Goal: Information Seeking & Learning: Learn about a topic

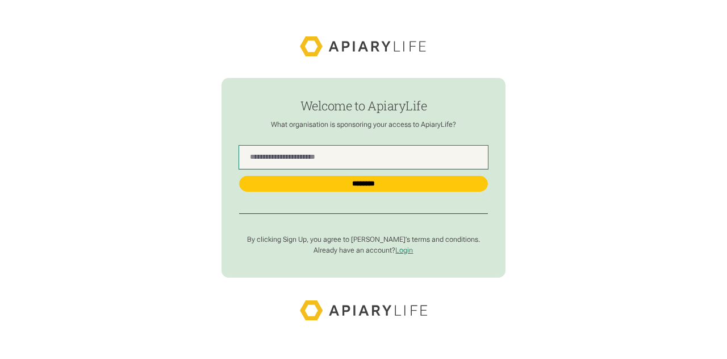
click at [248, 158] on Name "find-employer" at bounding box center [363, 156] width 248 height 23
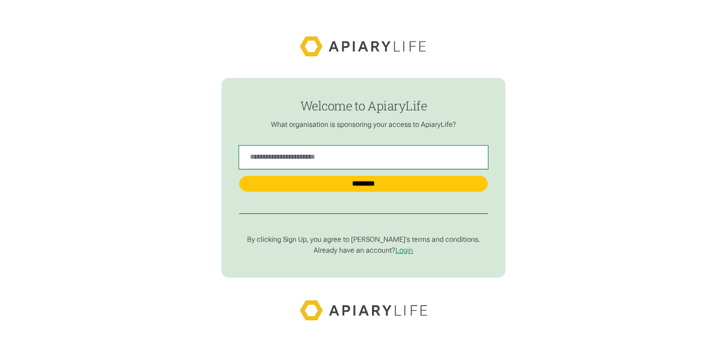
type Name "**********"
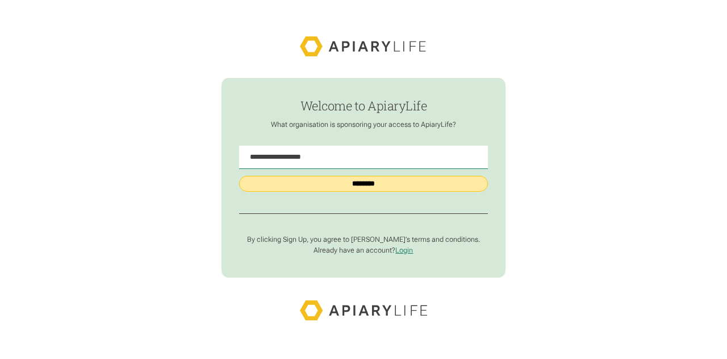
click at [343, 186] on input "********" at bounding box center [363, 184] width 248 height 16
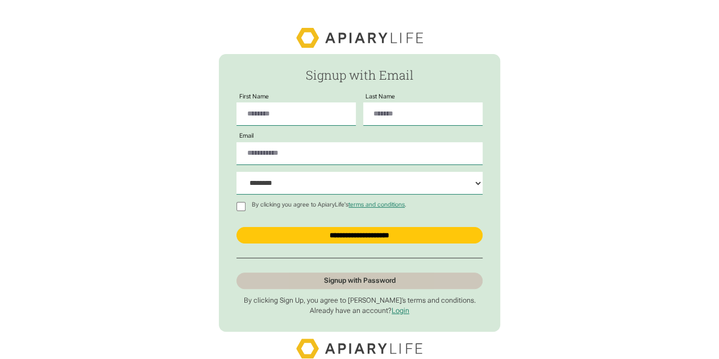
click at [347, 281] on link "Signup with Password" at bounding box center [359, 280] width 246 height 17
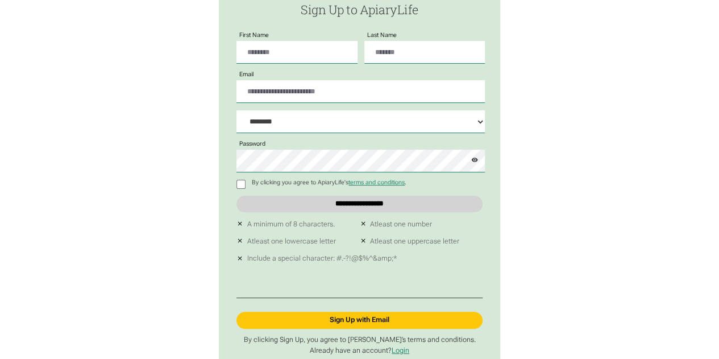
scroll to position [152, 0]
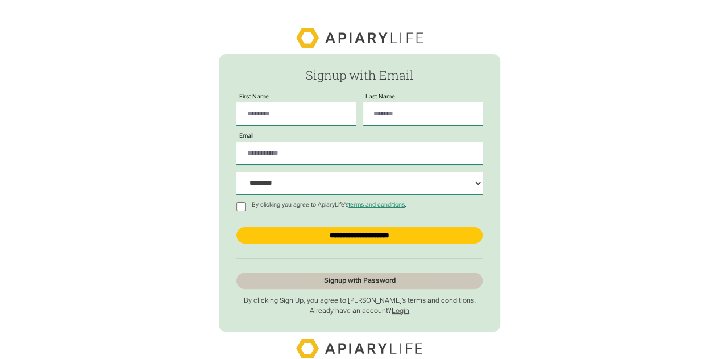
click at [399, 312] on link "Login" at bounding box center [400, 310] width 18 height 8
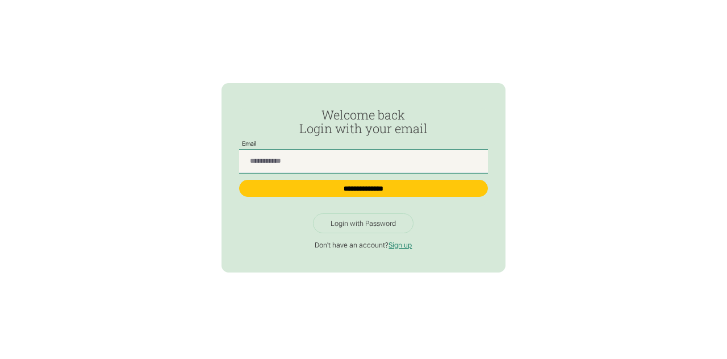
click at [318, 156] on input "Passwordless Login" at bounding box center [363, 160] width 248 height 23
type input "**********"
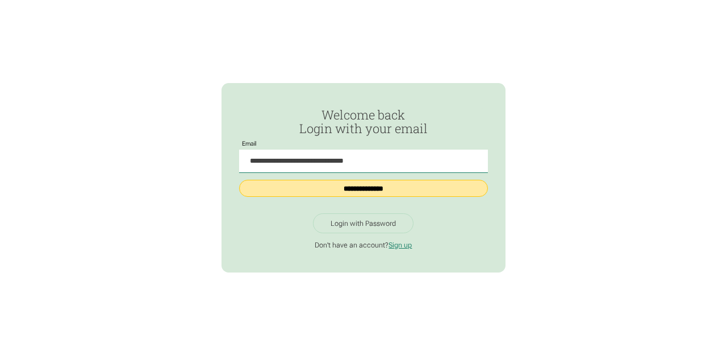
click at [342, 187] on input "**********" at bounding box center [363, 188] width 248 height 17
type input "**********"
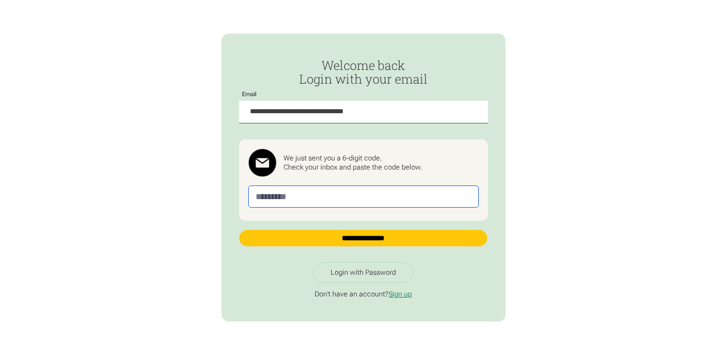
click at [326, 193] on input "Passwordless Login" at bounding box center [363, 196] width 231 height 22
paste input "******"
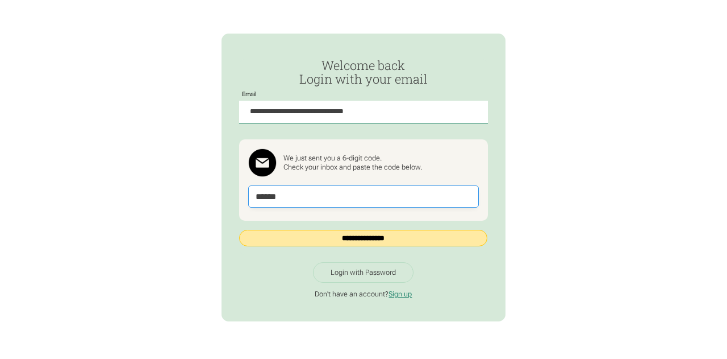
type input "******"
click at [336, 235] on input "**********" at bounding box center [363, 238] width 248 height 16
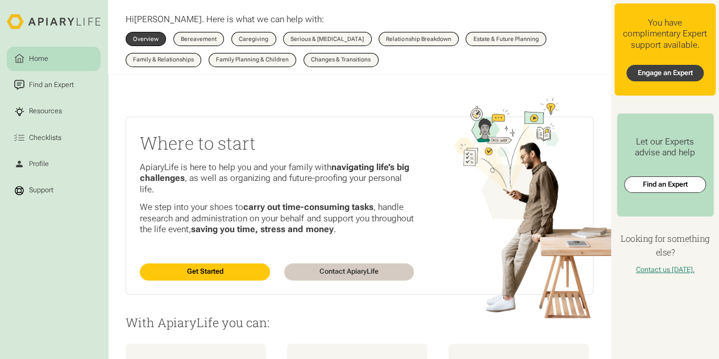
click at [670, 74] on link "Engage an Expert" at bounding box center [664, 73] width 77 height 17
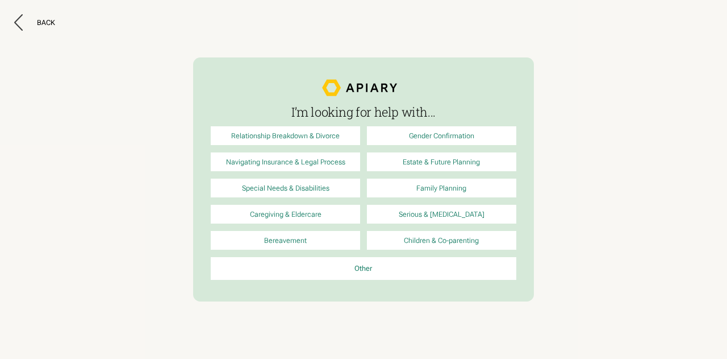
click at [416, 189] on link "Family Planning" at bounding box center [441, 187] width 149 height 19
click at [46, 18] on div "Back" at bounding box center [46, 22] width 18 height 9
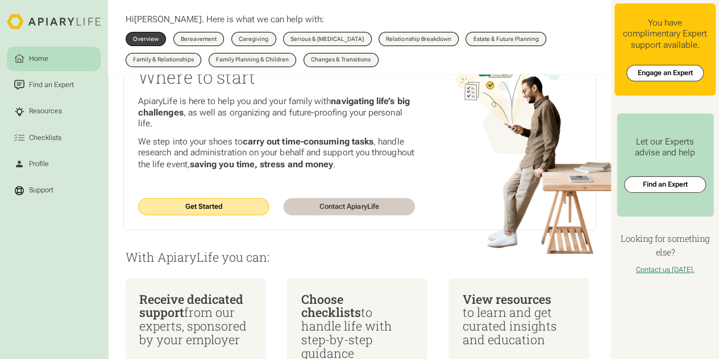
scroll to position [66, 0]
click at [210, 211] on link "Get Started" at bounding box center [202, 206] width 131 height 17
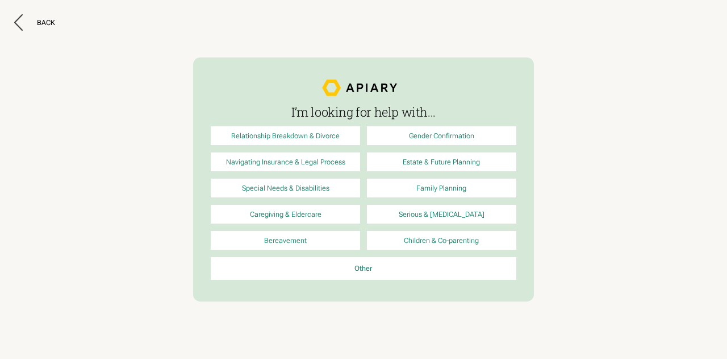
click at [428, 192] on link "Family Planning" at bounding box center [441, 187] width 149 height 19
click at [35, 18] on button "Back" at bounding box center [34, 22] width 41 height 16
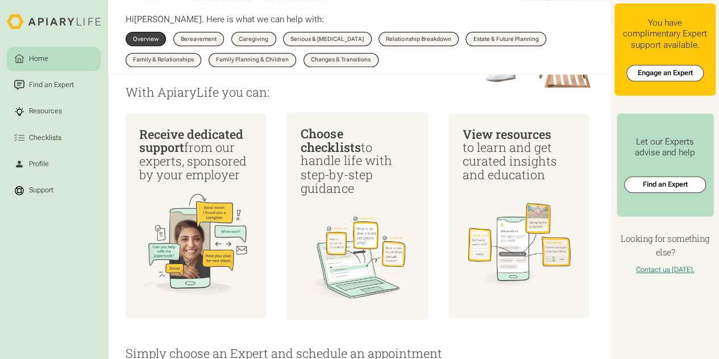
scroll to position [228, 0]
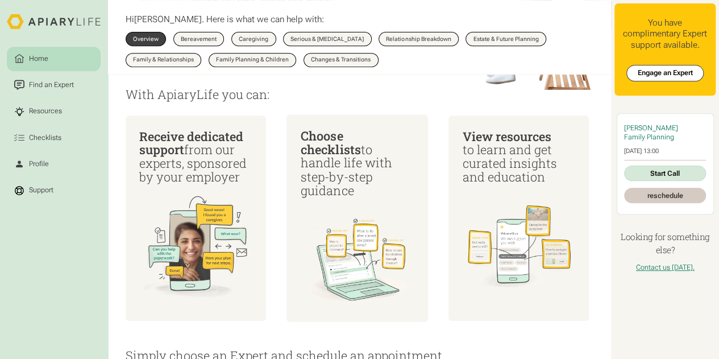
click at [336, 218] on img at bounding box center [358, 261] width 114 height 114
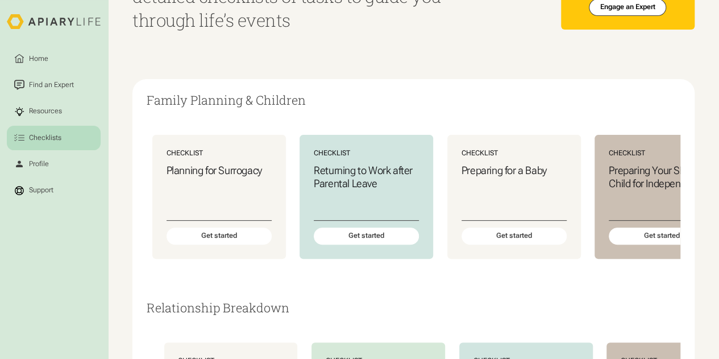
scroll to position [0, 656]
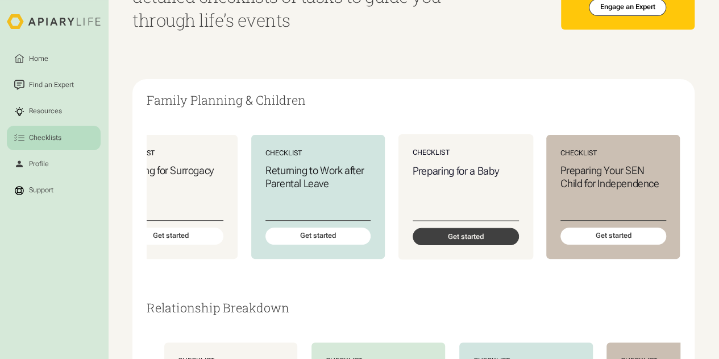
click at [462, 239] on div "Get started" at bounding box center [465, 236] width 106 height 17
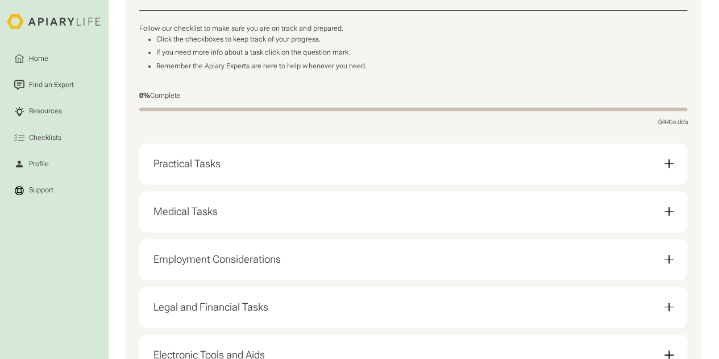
scroll to position [197, 0]
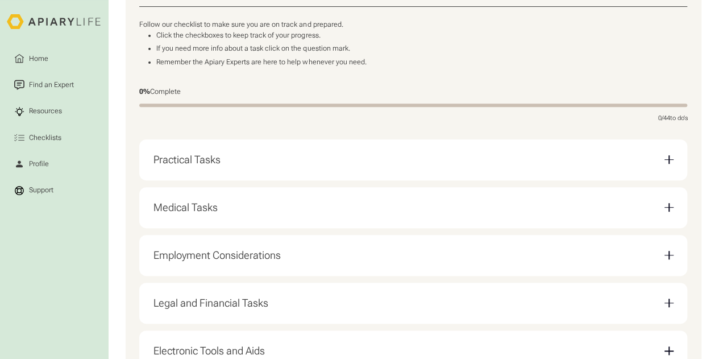
click at [372, 169] on div "Practical Tasks" at bounding box center [413, 159] width 520 height 27
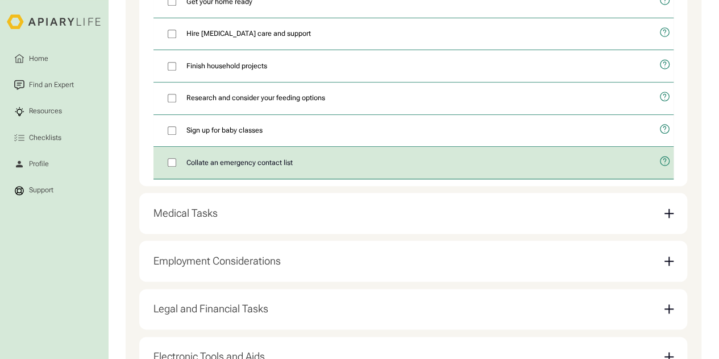
scroll to position [502, 0]
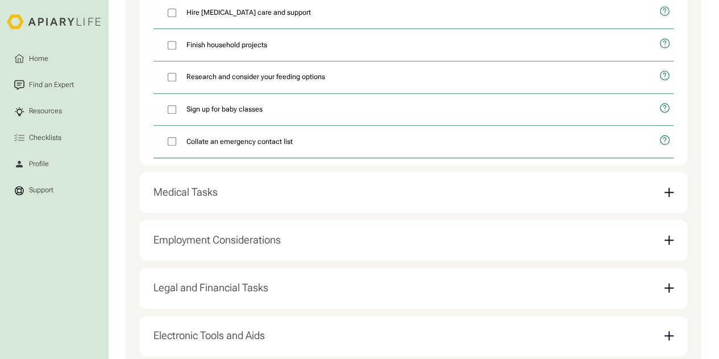
click at [219, 198] on div "Medical Tasks" at bounding box center [413, 192] width 520 height 27
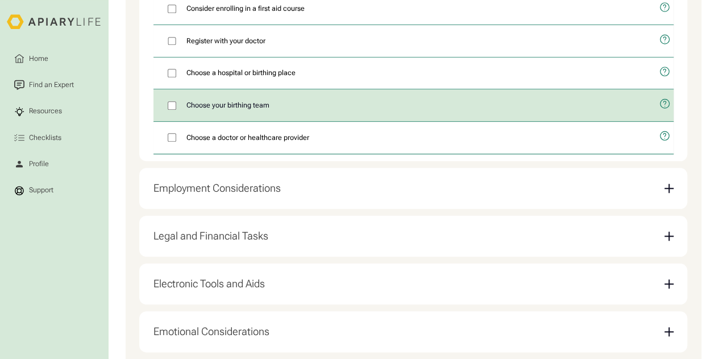
scroll to position [493, 0]
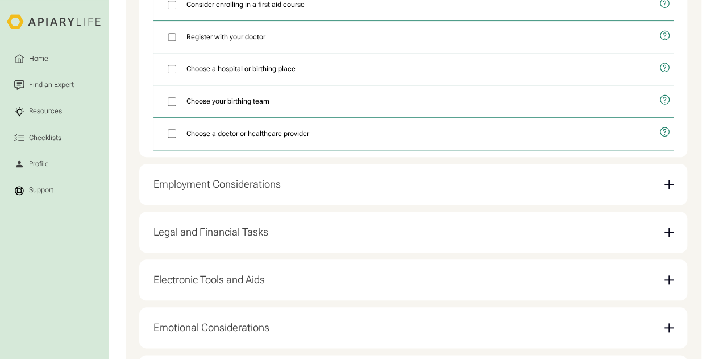
click at [220, 190] on div "Employment Considerations" at bounding box center [216, 184] width 127 height 12
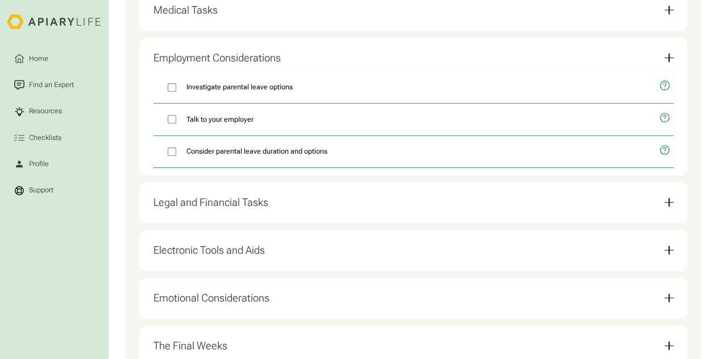
scroll to position [395, 0]
click at [208, 208] on div "Legal and Financial Tasks" at bounding box center [210, 201] width 115 height 12
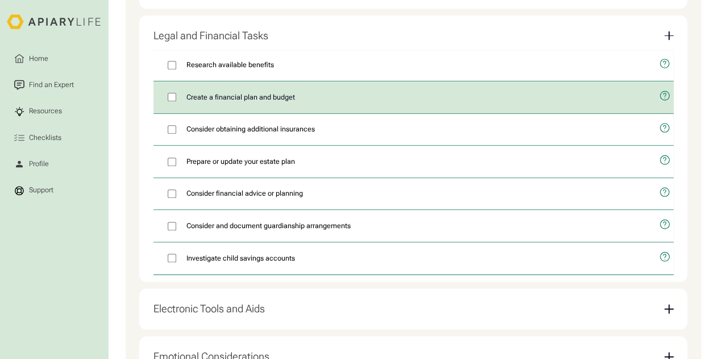
scroll to position [466, 0]
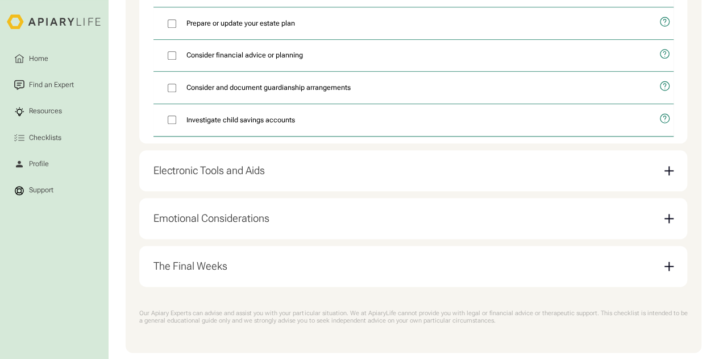
click at [209, 177] on div "Electronic Tools and Aids" at bounding box center [208, 170] width 111 height 12
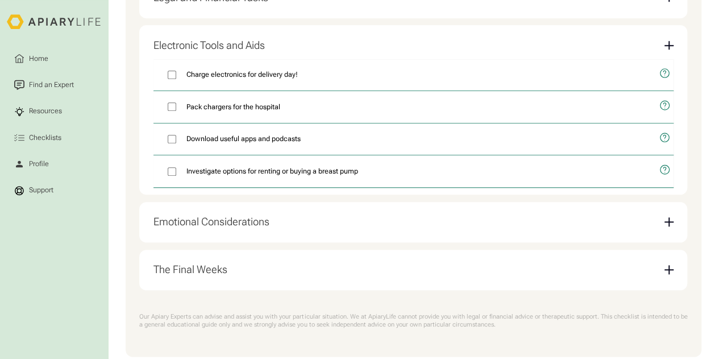
scroll to position [502, 0]
click at [201, 228] on div "Emotional Considerations" at bounding box center [211, 222] width 116 height 12
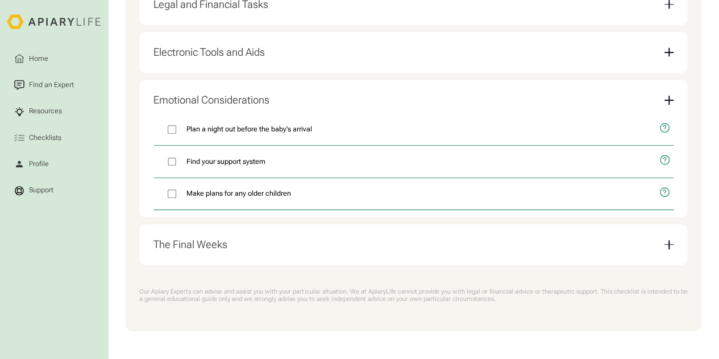
scroll to position [503, 0]
click at [201, 243] on div "The Final Weeks" at bounding box center [190, 244] width 74 height 12
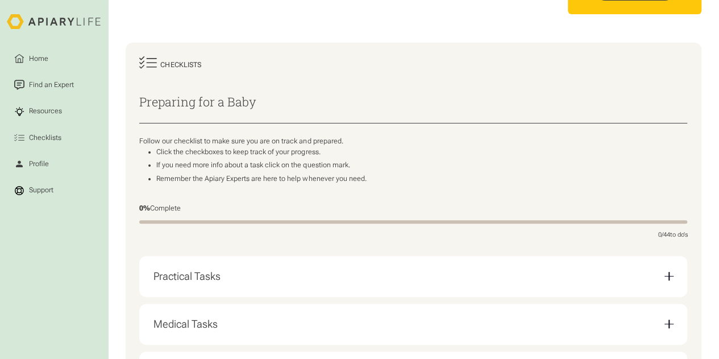
scroll to position [0, 0]
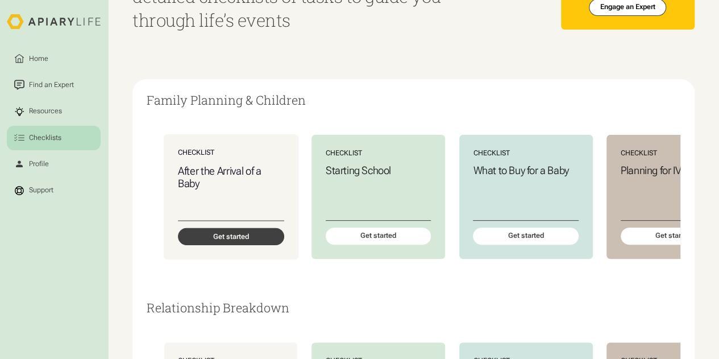
click at [209, 240] on div "Get started" at bounding box center [230, 236] width 106 height 17
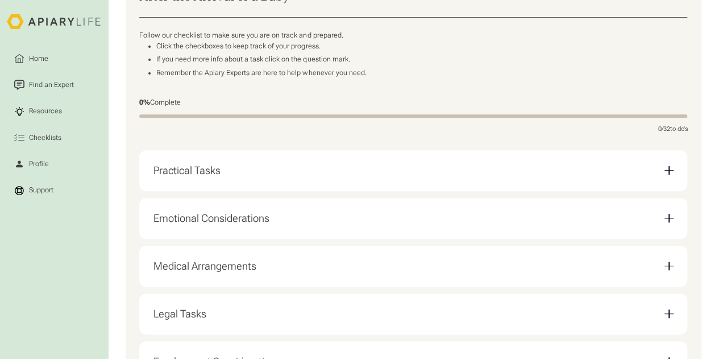
scroll to position [195, 0]
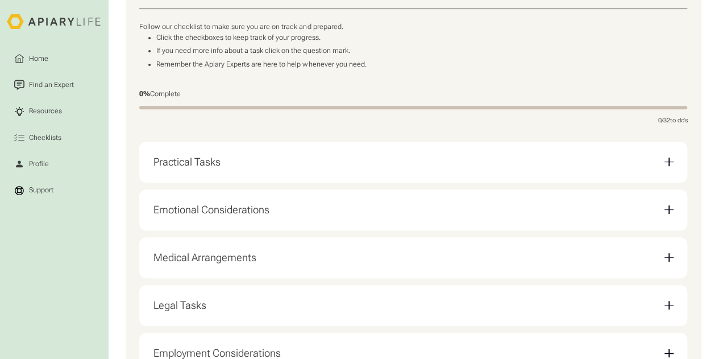
click at [203, 157] on div "Practical Tasks" at bounding box center [413, 161] width 520 height 27
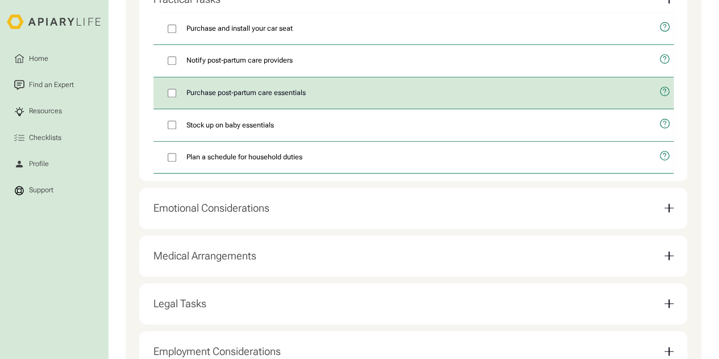
scroll to position [358, 0]
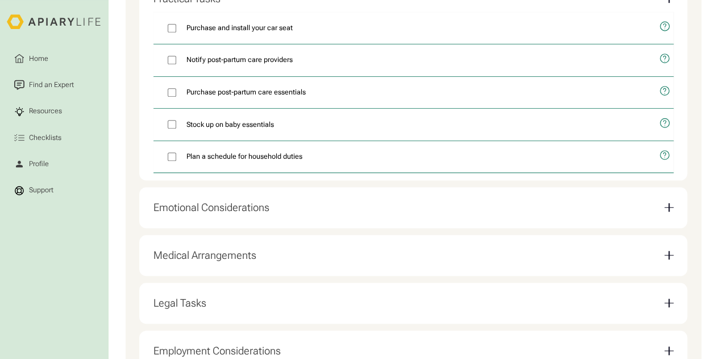
click at [215, 210] on div "Emotional Considerations" at bounding box center [211, 207] width 116 height 12
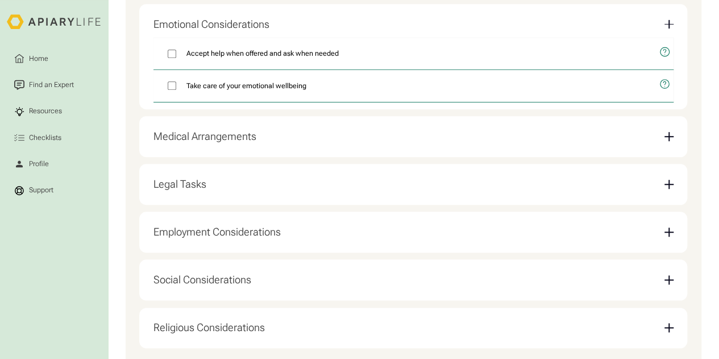
scroll to position [377, 0]
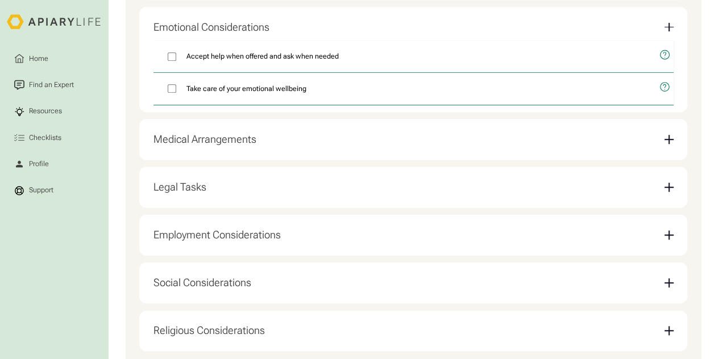
click at [205, 144] on div "Medical Arrangements" at bounding box center [204, 139] width 103 height 12
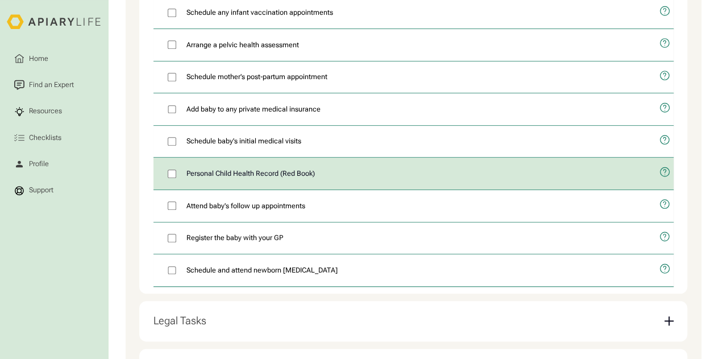
scroll to position [471, 0]
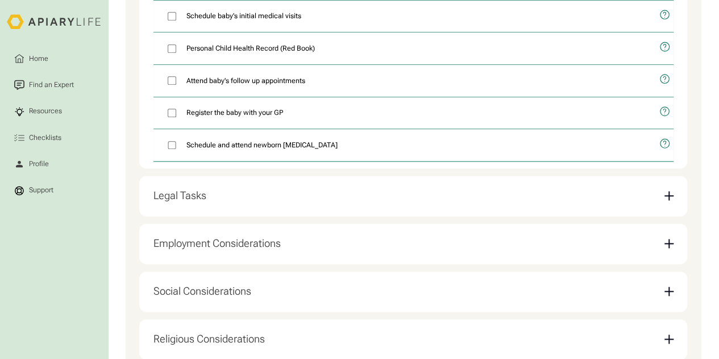
click at [185, 202] on div "Legal Tasks" at bounding box center [179, 195] width 53 height 12
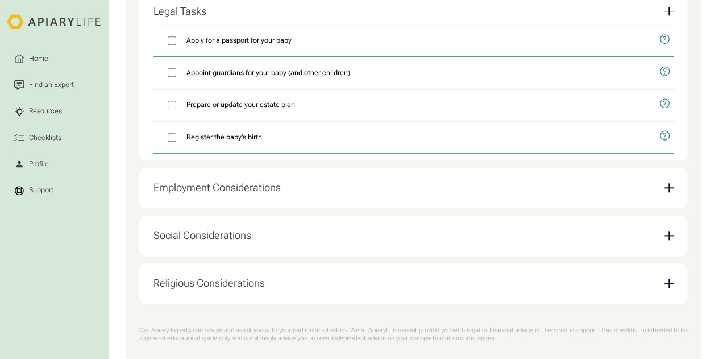
scroll to position [489, 0]
click at [203, 193] on div "Employment Considerations" at bounding box center [216, 187] width 127 height 12
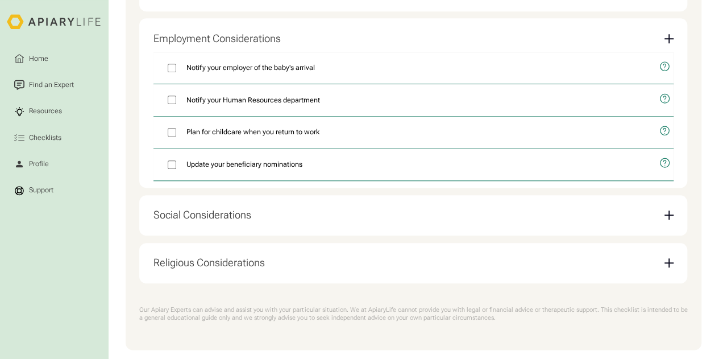
scroll to position [511, 0]
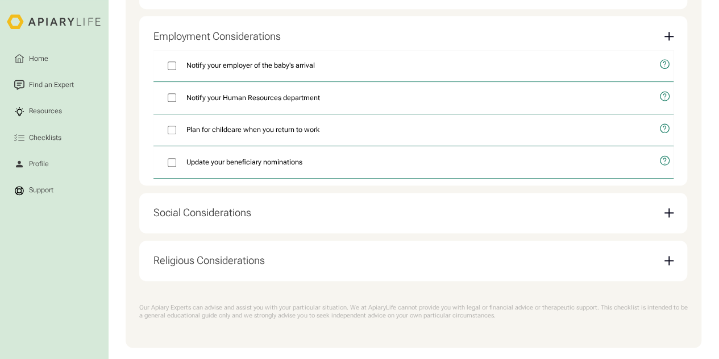
click at [205, 219] on div "Social Considerations" at bounding box center [202, 212] width 98 height 12
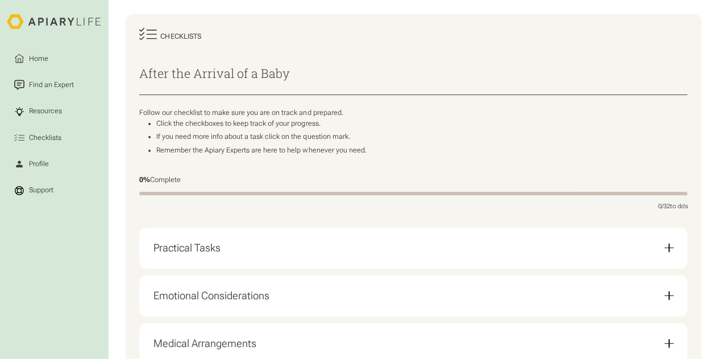
scroll to position [0, 0]
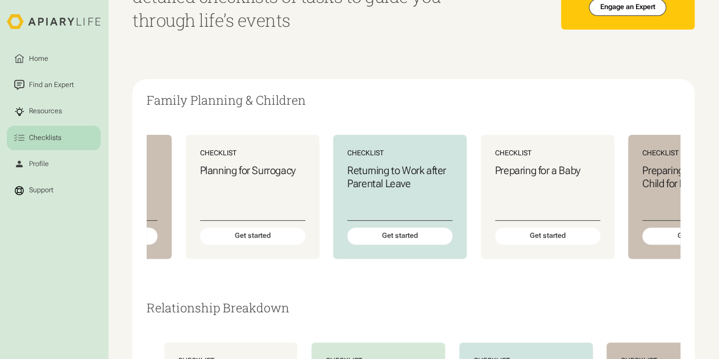
scroll to position [0, 567]
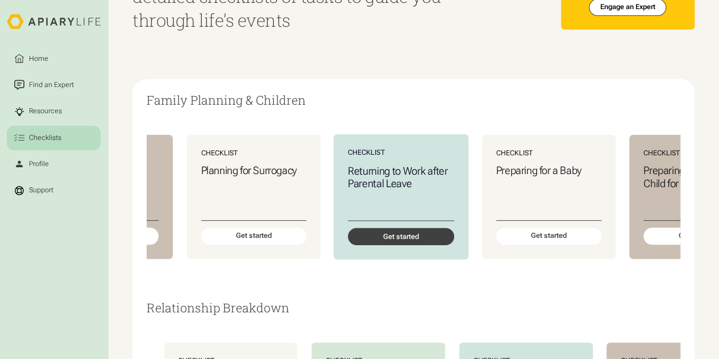
click at [380, 239] on div "Get started" at bounding box center [401, 236] width 106 height 17
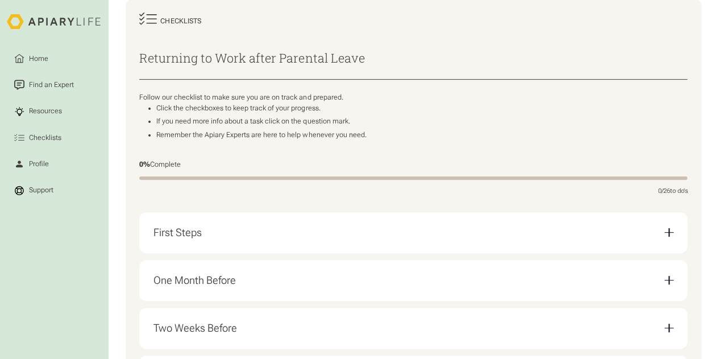
scroll to position [128, 0]
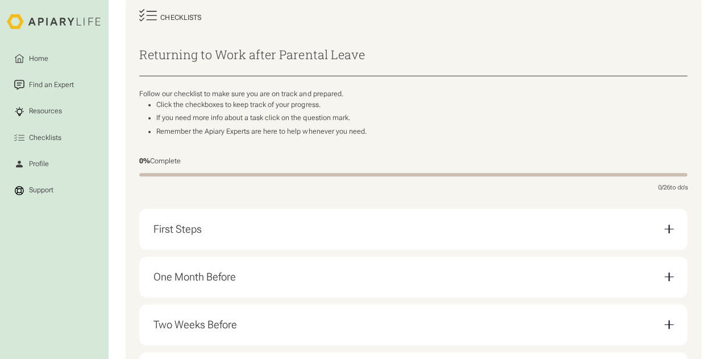
click at [277, 228] on div "First Steps" at bounding box center [413, 228] width 520 height 27
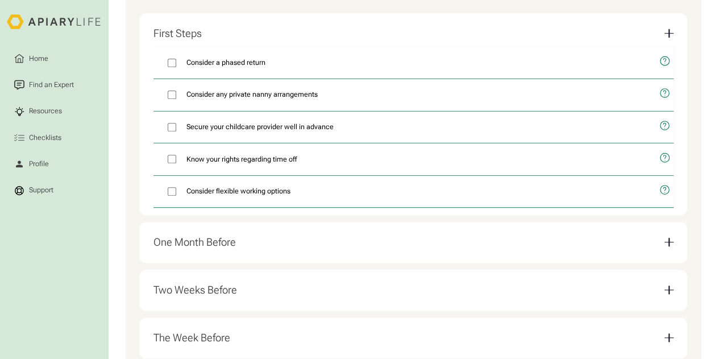
scroll to position [349, 0]
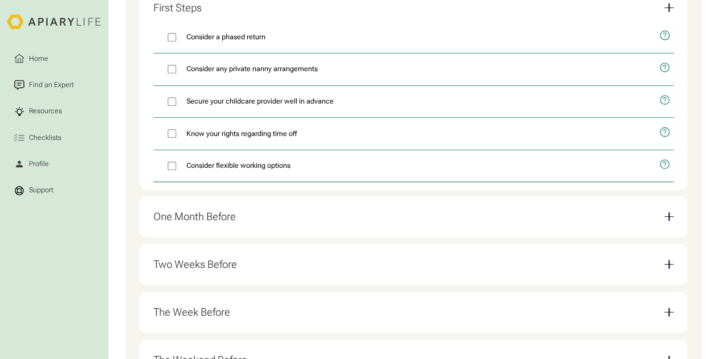
click at [184, 219] on div "One Month Before" at bounding box center [194, 216] width 82 height 12
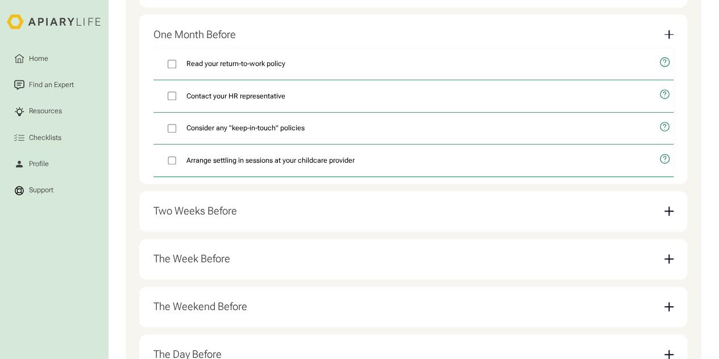
scroll to position [395, 0]
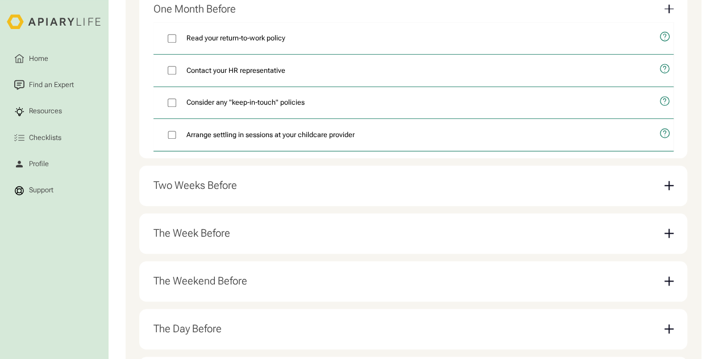
click at [193, 190] on div "Two Weeks Before" at bounding box center [195, 185] width 84 height 12
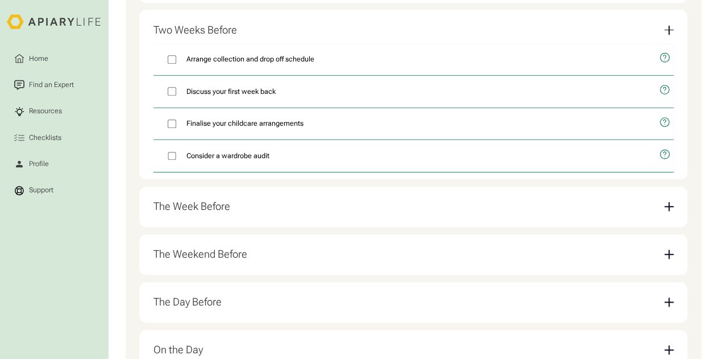
scroll to position [425, 0]
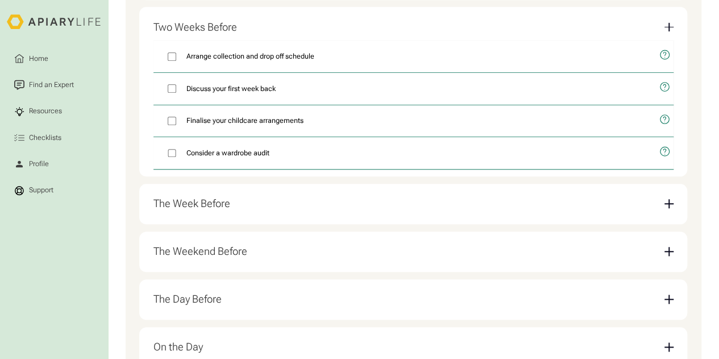
click at [199, 207] on div "The Week Before" at bounding box center [191, 203] width 77 height 12
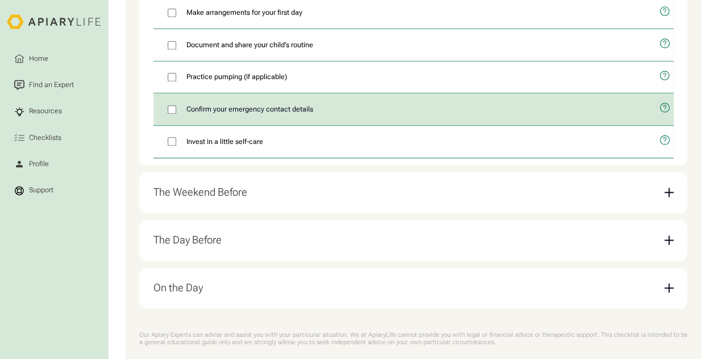
scroll to position [599, 0]
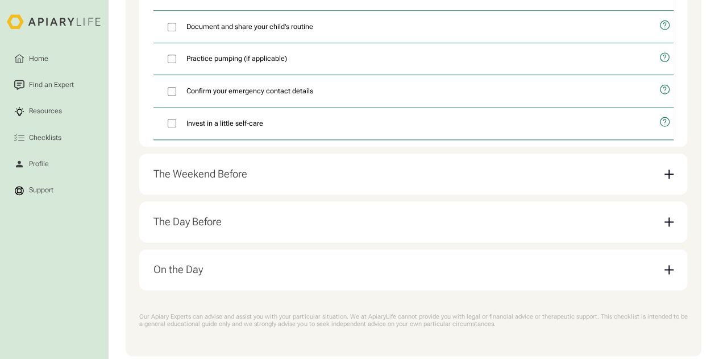
click at [203, 178] on div "The Weekend Before" at bounding box center [200, 174] width 94 height 12
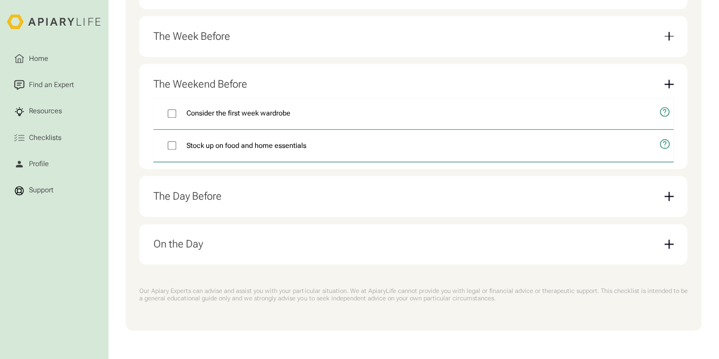
click at [191, 195] on div "The Day Before" at bounding box center [187, 196] width 68 height 12
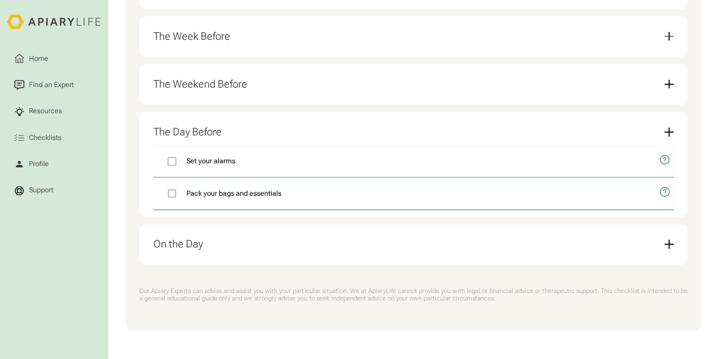
click at [182, 237] on div "On the Day" at bounding box center [177, 243] width 49 height 12
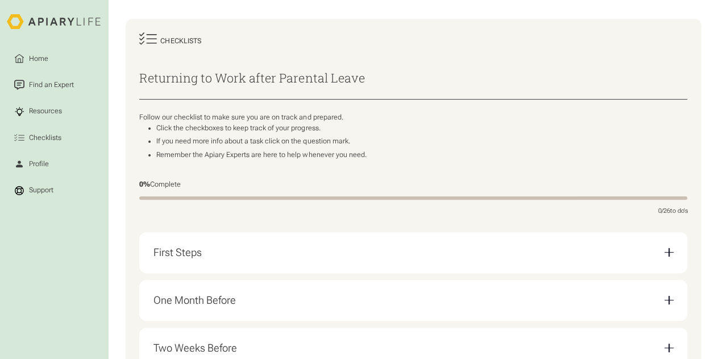
scroll to position [0, 0]
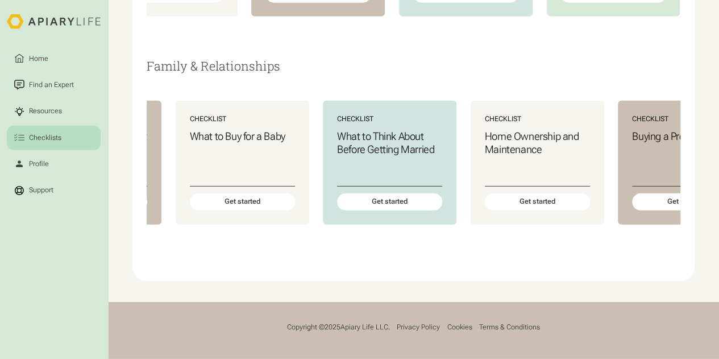
scroll to position [0, 578]
click at [226, 211] on div "Get started" at bounding box center [243, 202] width 106 height 17
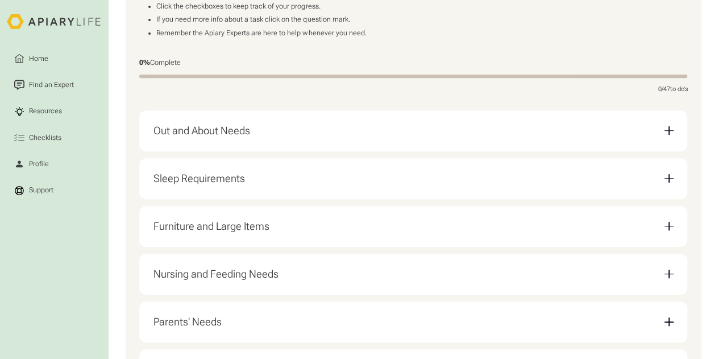
scroll to position [228, 0]
click at [212, 135] on div "Out and About Needs" at bounding box center [201, 129] width 97 height 12
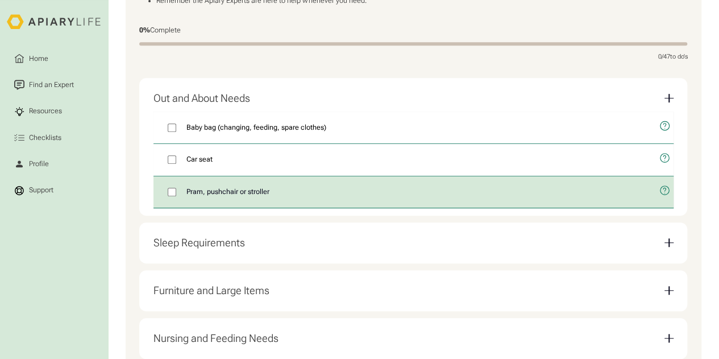
scroll to position [309, 0]
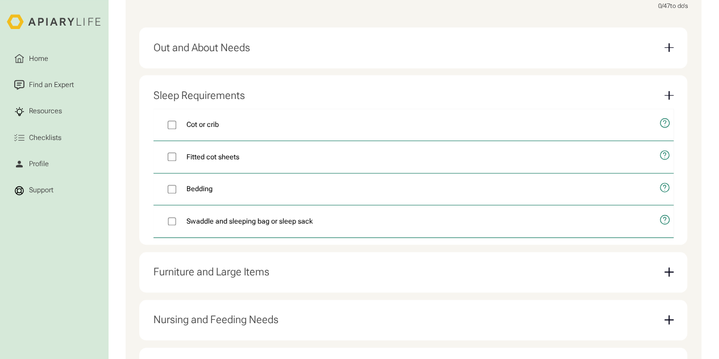
drag, startPoint x: 200, startPoint y: 196, endPoint x: 81, endPoint y: 239, distance: 126.9
click at [81, 239] on nav "Home Find an Expert Resources Checklists Profile Support" at bounding box center [54, 190] width 94 height 316
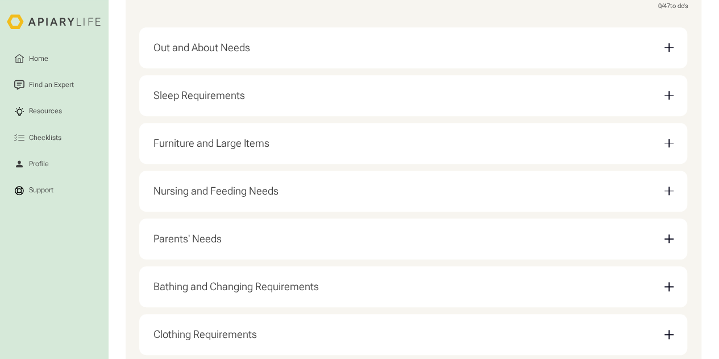
click at [182, 100] on div "Sleep Requirements" at bounding box center [198, 95] width 91 height 12
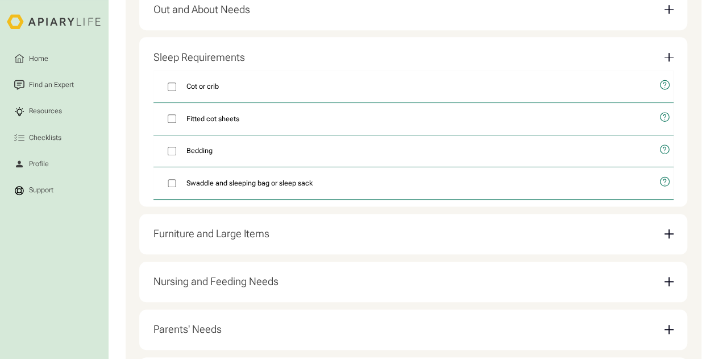
scroll to position [348, 0]
click at [178, 245] on div "Furniture and Large Items" at bounding box center [413, 233] width 520 height 27
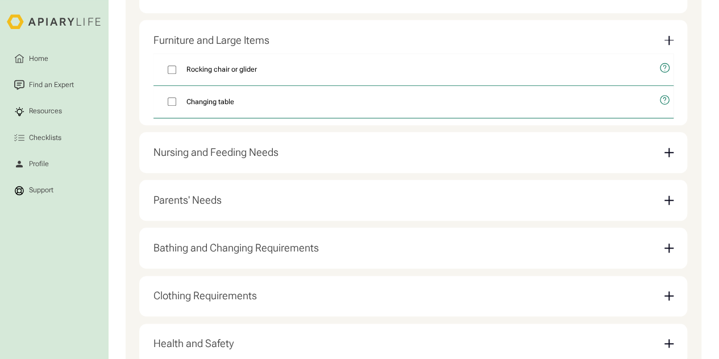
scroll to position [388, 0]
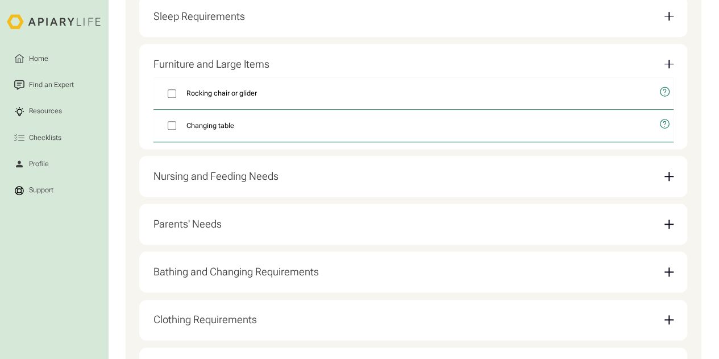
click at [204, 176] on div "Nursing and Feeding Needs" at bounding box center [215, 176] width 125 height 12
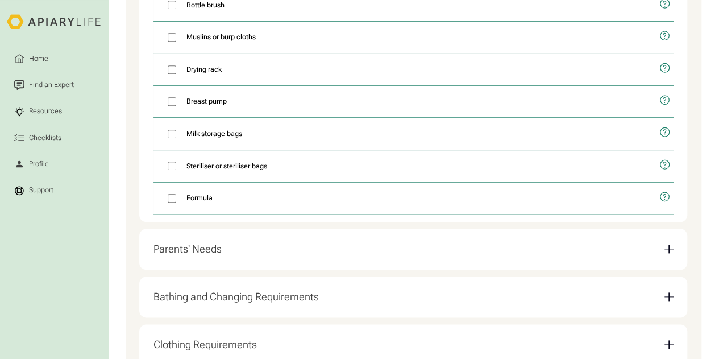
scroll to position [564, 0]
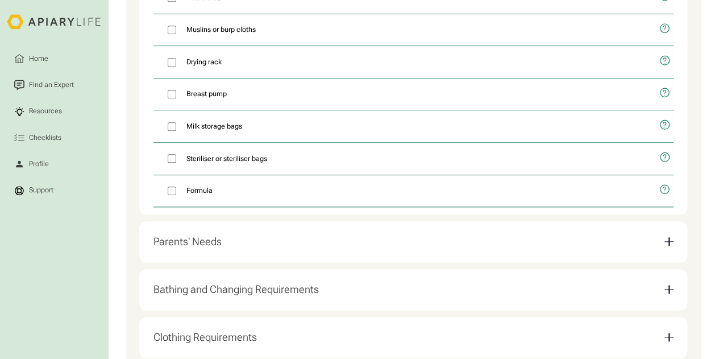
click at [184, 247] on div "Parents' Needs" at bounding box center [187, 241] width 68 height 12
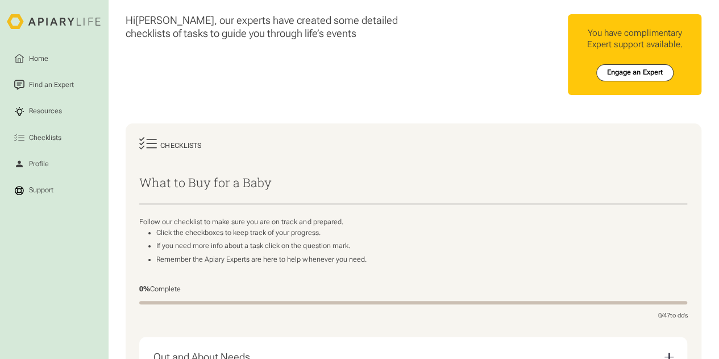
scroll to position [1, 0]
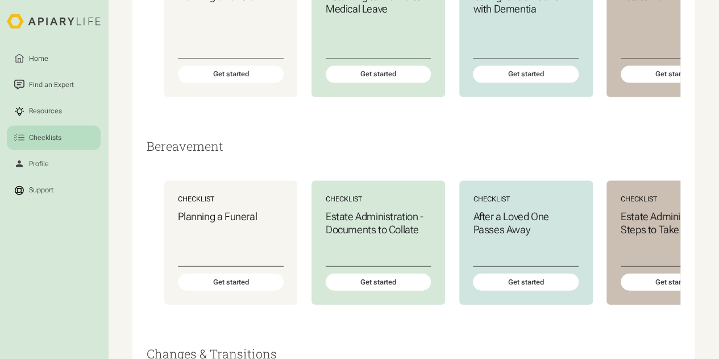
scroll to position [994, 0]
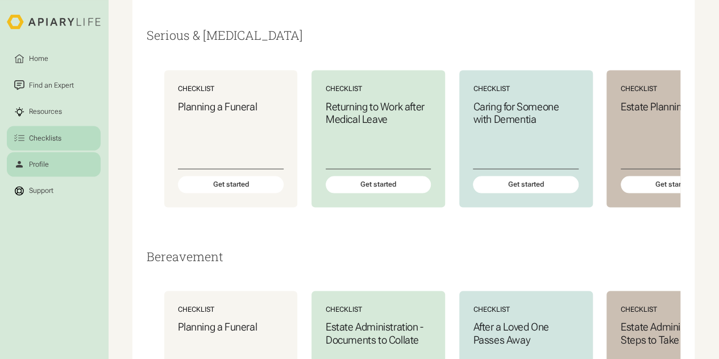
click at [40, 164] on div "Profile" at bounding box center [38, 164] width 23 height 11
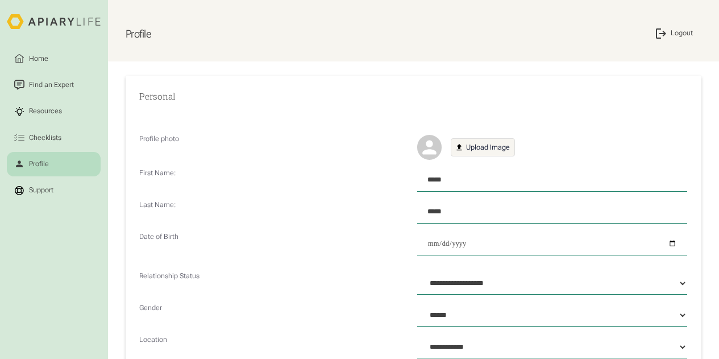
select select "**"
